Goal: Task Accomplishment & Management: Use online tool/utility

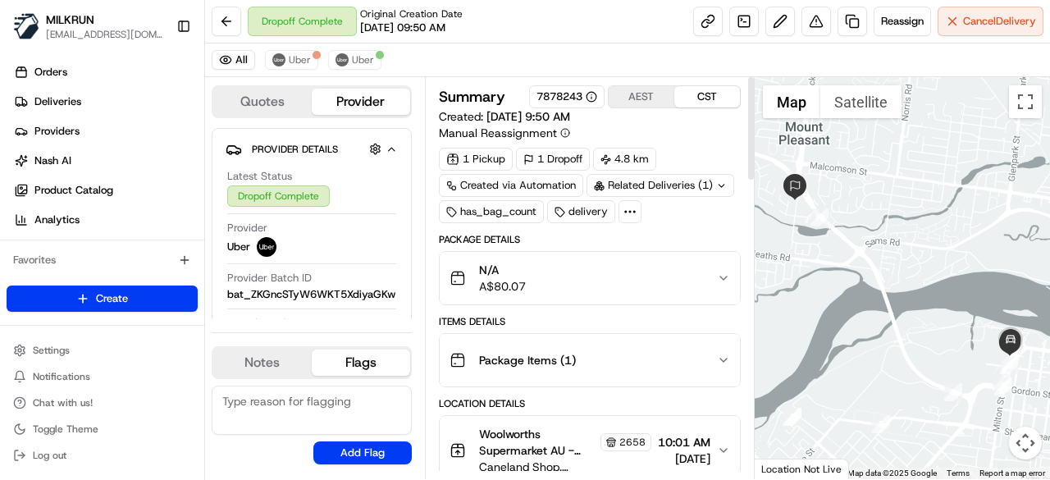
click at [717, 188] on icon at bounding box center [721, 185] width 11 height 11
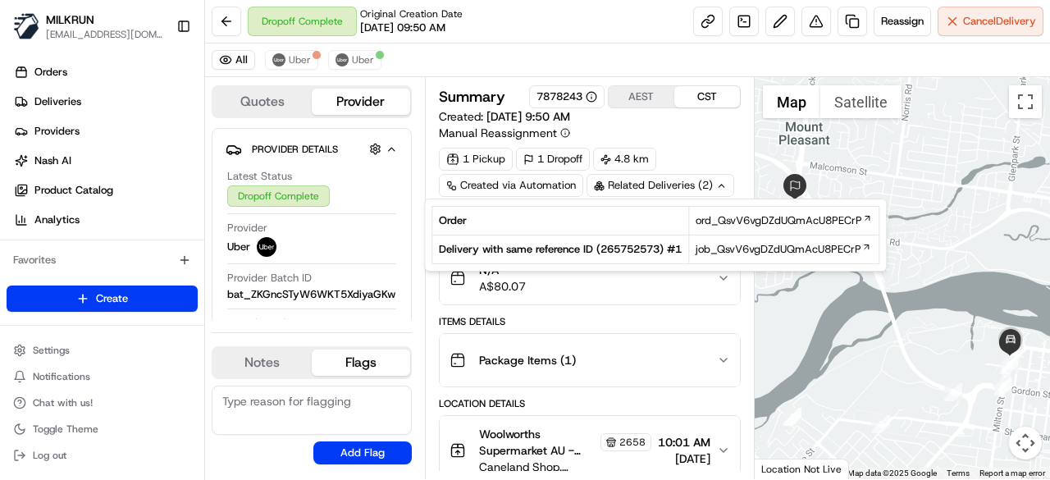
click at [717, 188] on icon at bounding box center [721, 185] width 11 height 11
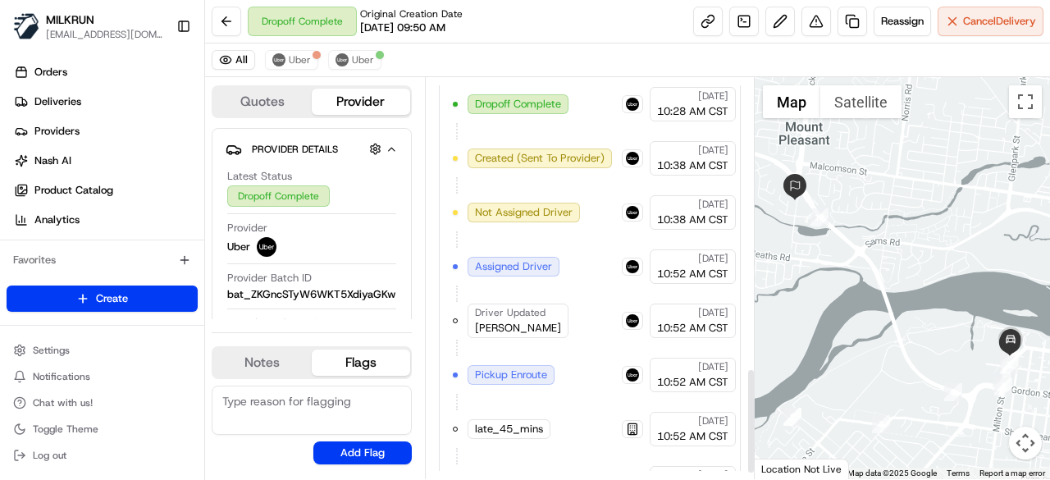
scroll to position [1129, 0]
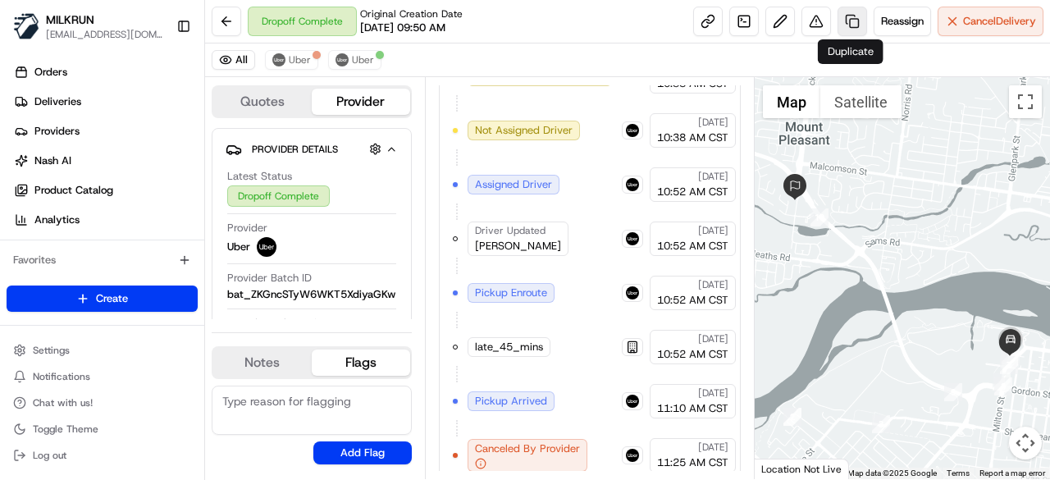
click at [853, 22] on link at bounding box center [852, 22] width 30 height 30
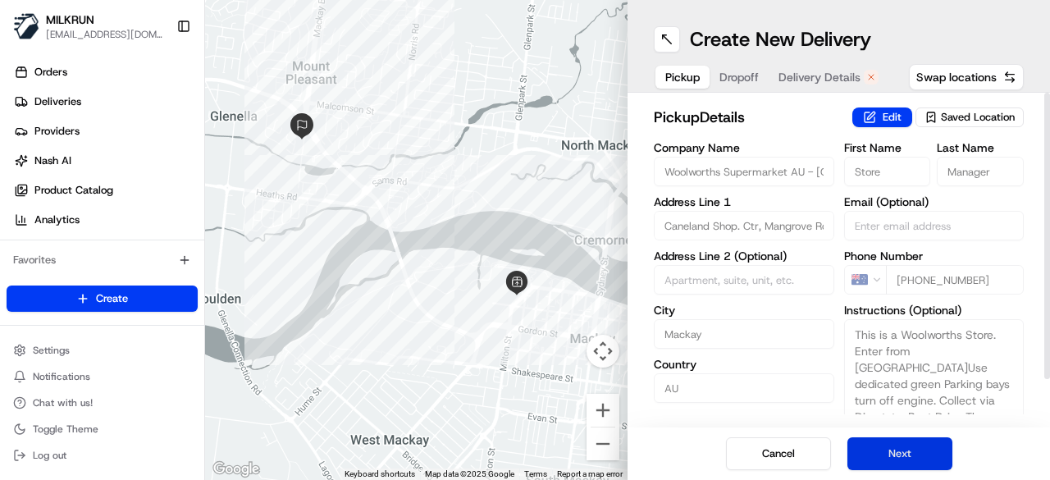
click at [912, 448] on button "Next" at bounding box center [899, 453] width 105 height 33
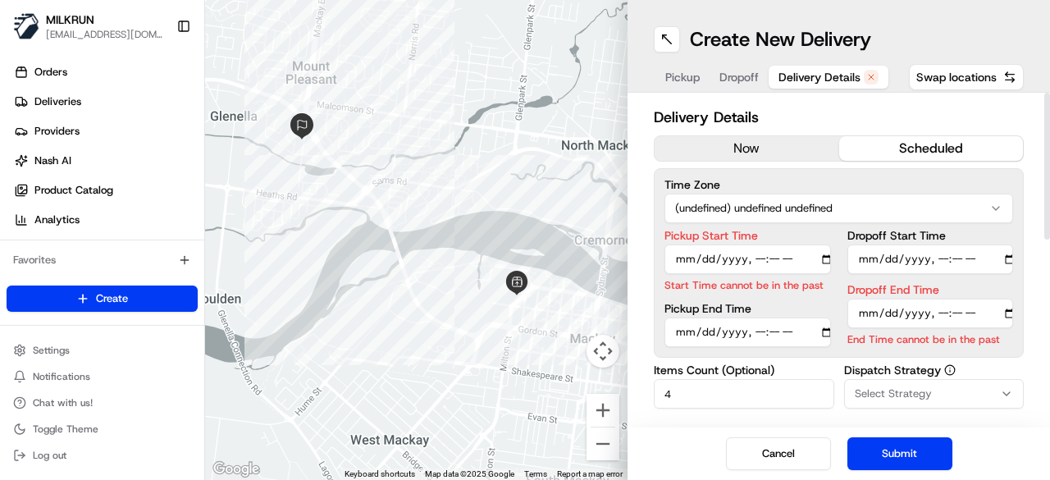
click at [780, 148] on button "now" at bounding box center [747, 148] width 185 height 25
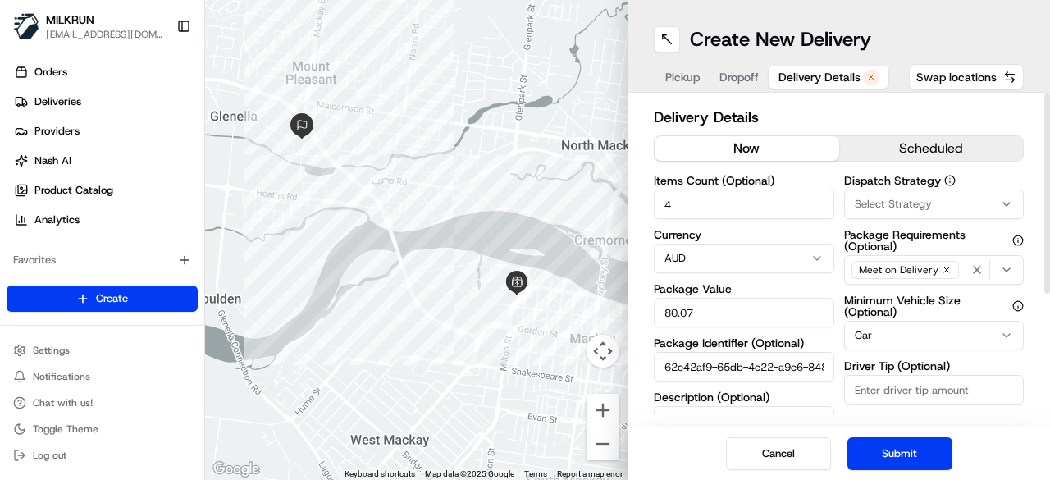
drag, startPoint x: 891, startPoint y: 449, endPoint x: 851, endPoint y: 454, distance: 40.5
click at [887, 449] on button "Submit" at bounding box center [899, 453] width 105 height 33
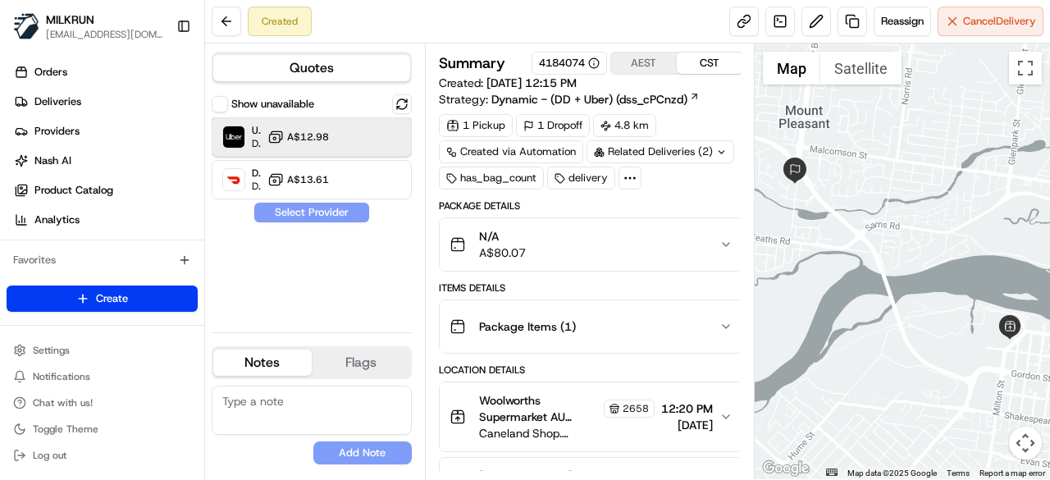
click at [390, 138] on div "Uber Dropoff ETA 25 minutes A$12.98" at bounding box center [312, 136] width 200 height 39
click at [337, 216] on button "Assign Provider" at bounding box center [311, 213] width 116 height 20
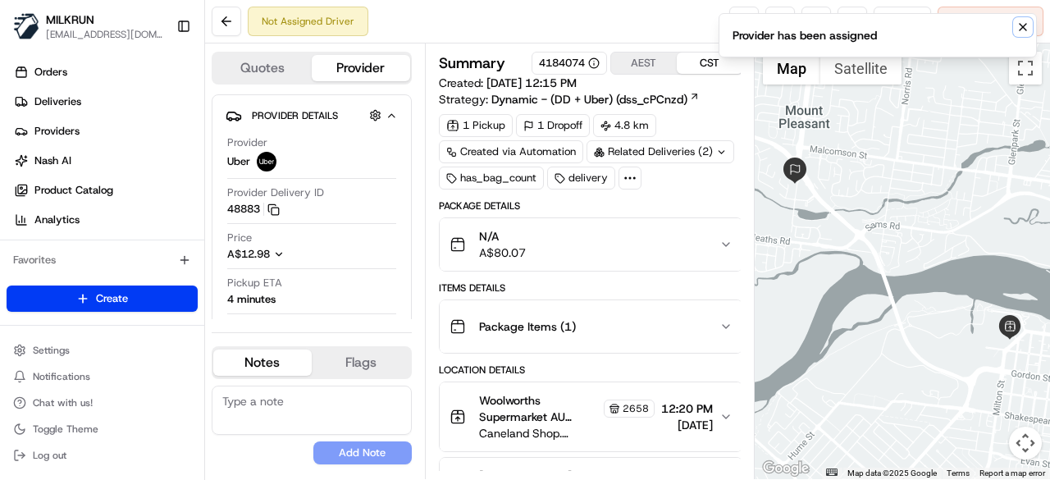
click at [1024, 28] on icon "Notifications (F8)" at bounding box center [1022, 27] width 13 height 13
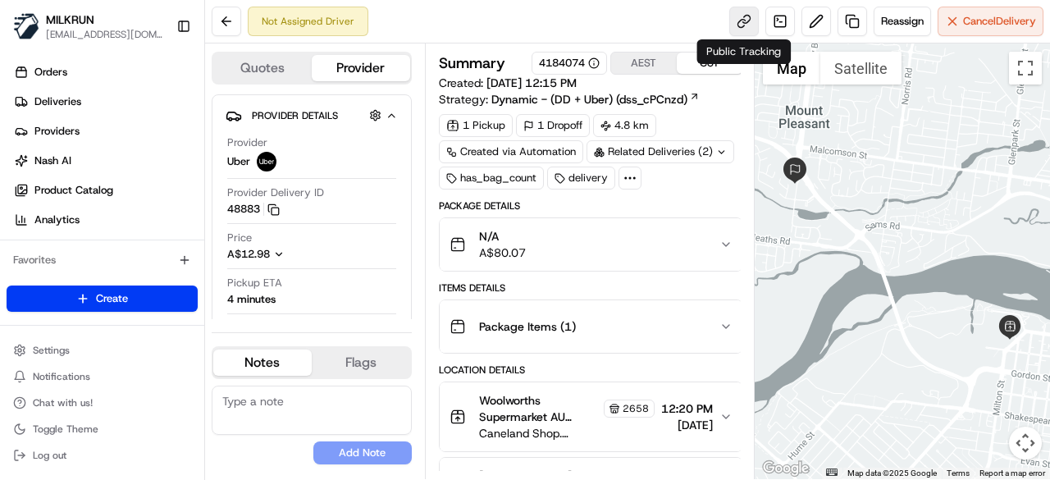
click at [737, 28] on link at bounding box center [744, 22] width 30 height 30
